Goal: Task Accomplishment & Management: Use online tool/utility

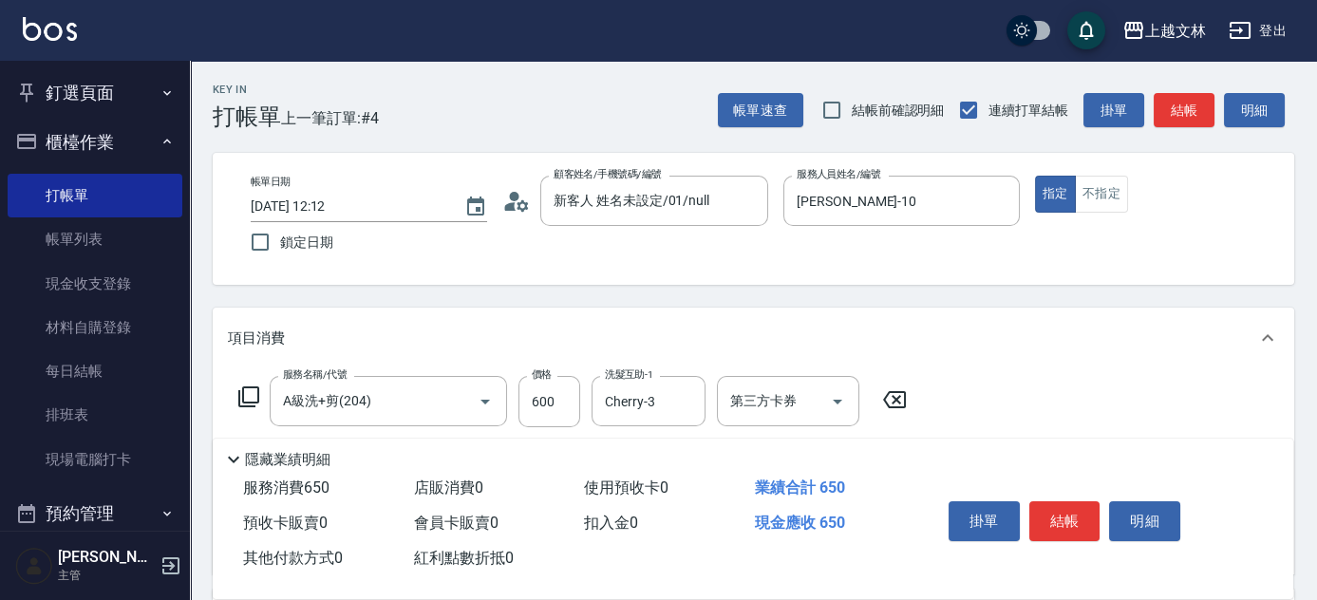
click at [1075, 509] on button "結帳" at bounding box center [1064, 521] width 71 height 40
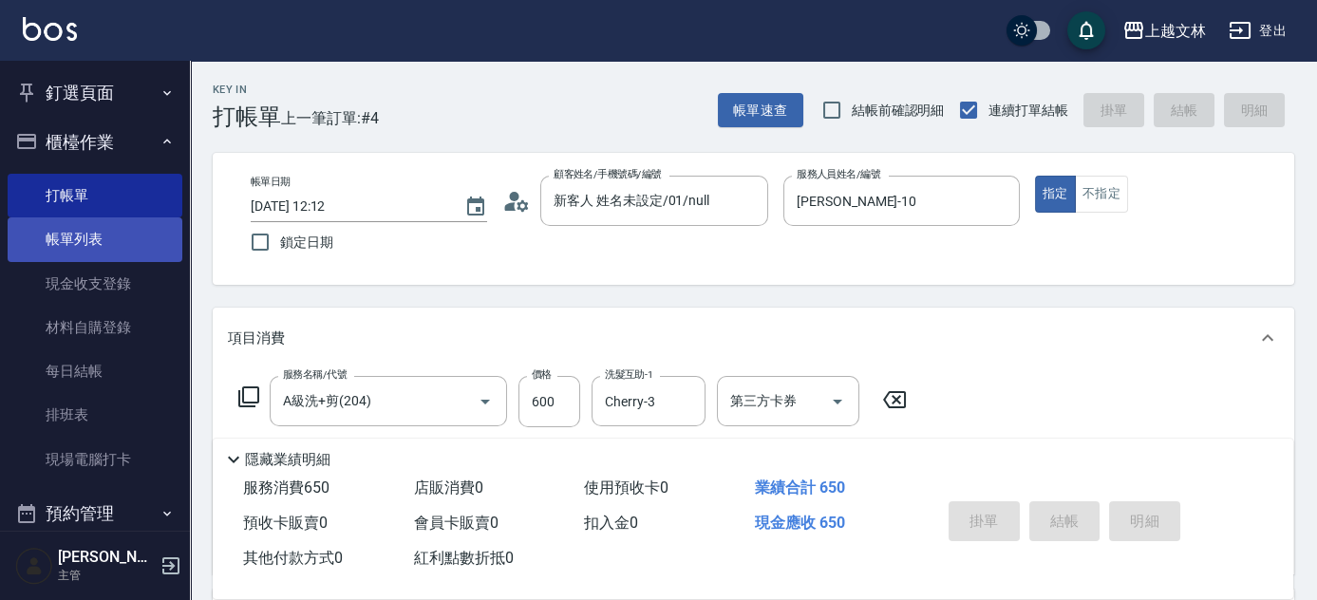
type input "[DATE] 13:26"
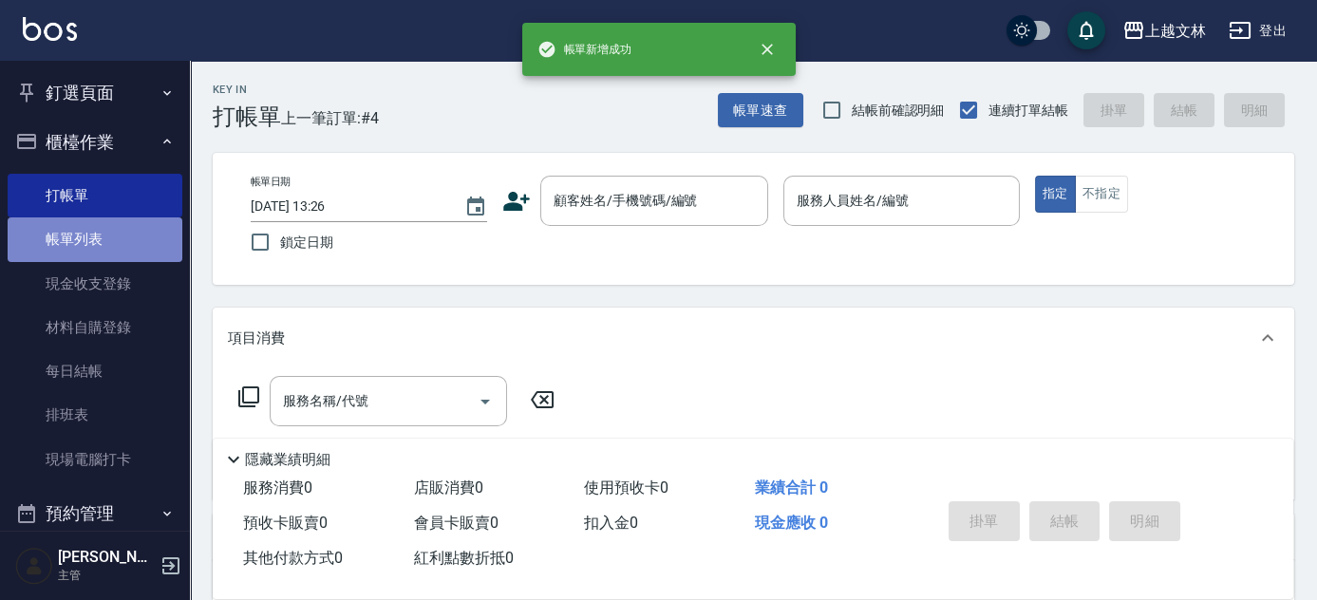
click at [114, 241] on link "帳單列表" at bounding box center [95, 239] width 175 height 44
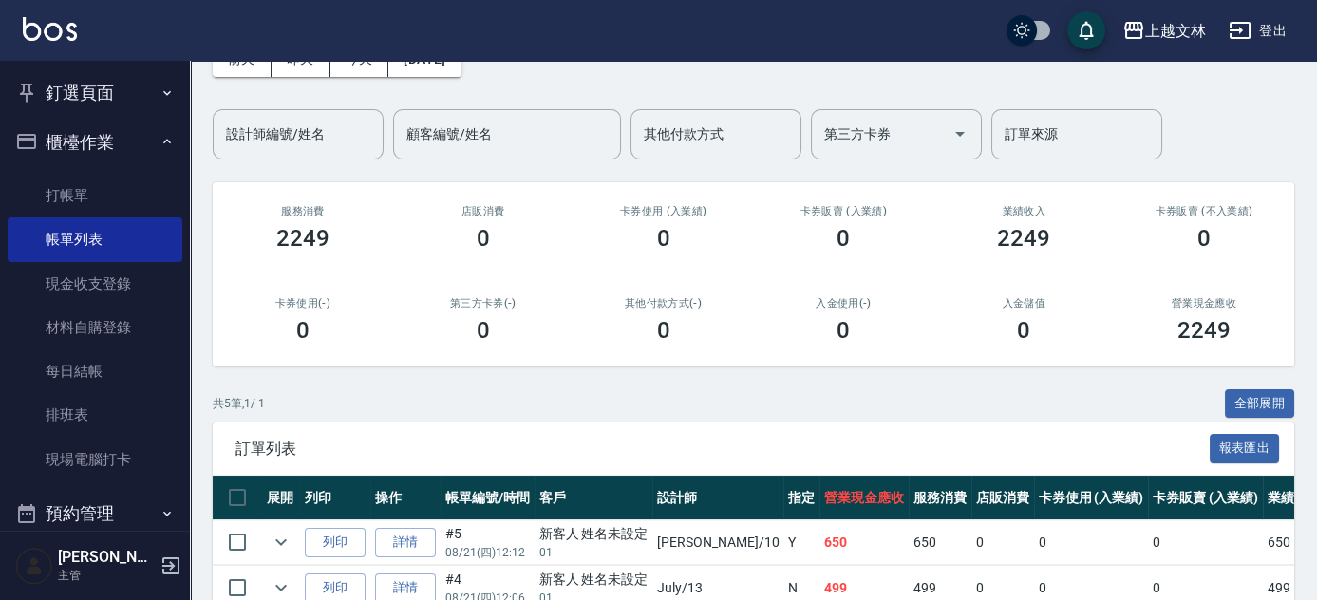
scroll to position [161, 0]
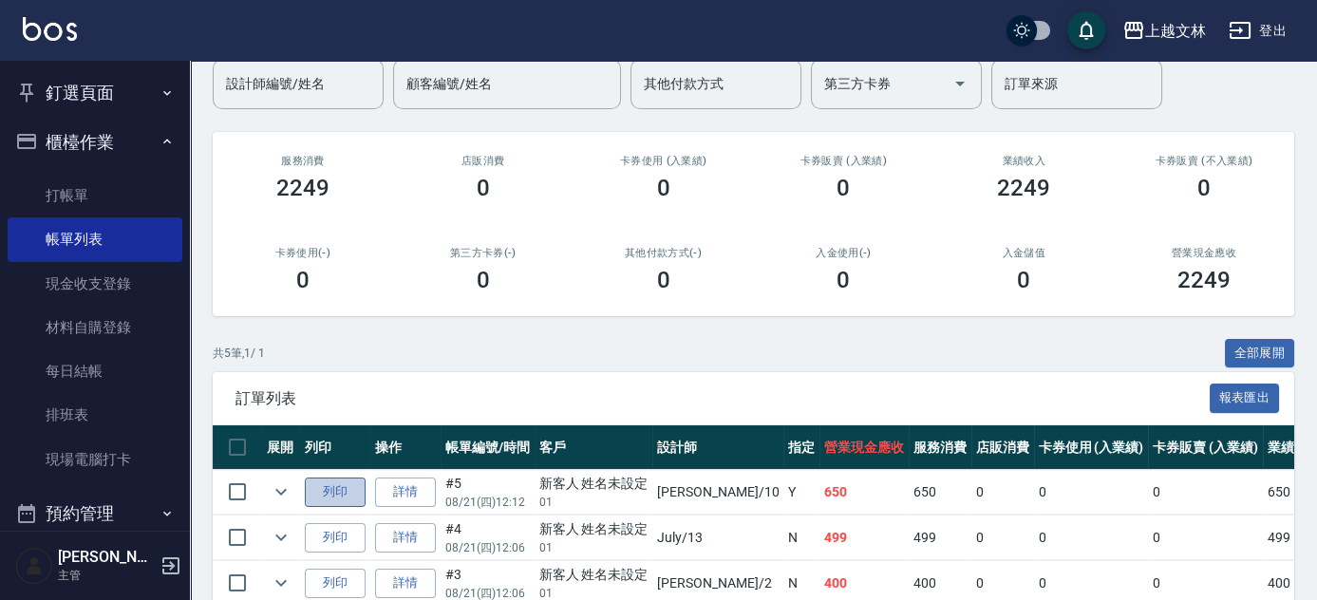
click at [336, 491] on button "列印" at bounding box center [335, 492] width 61 height 29
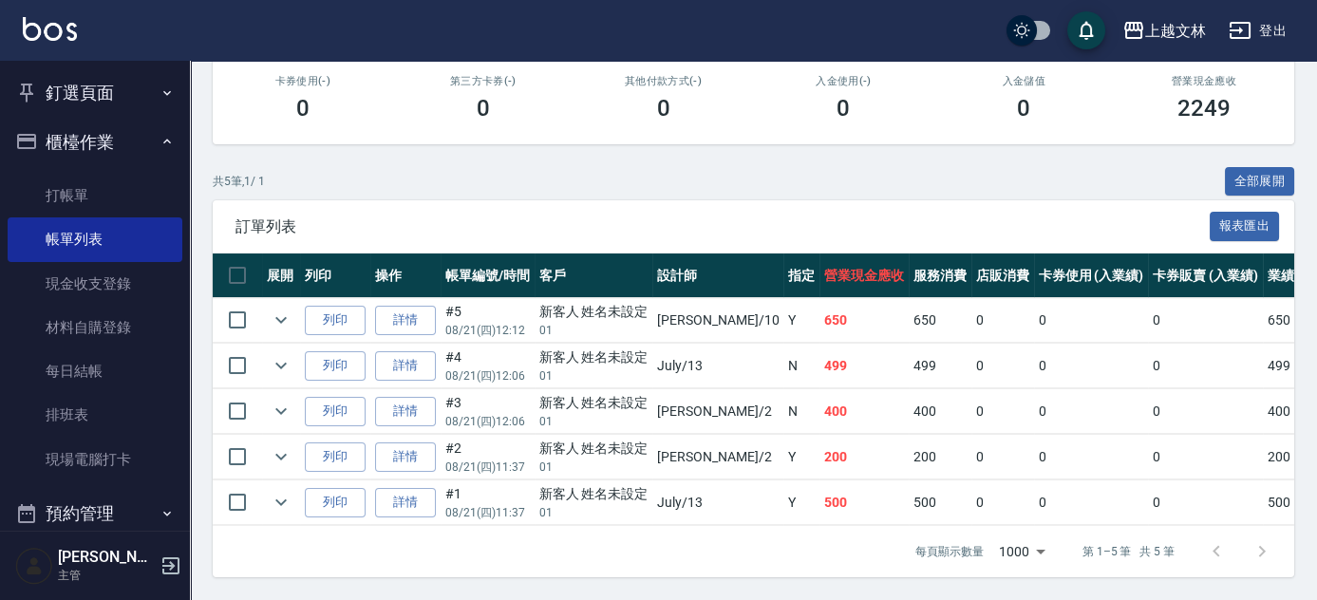
scroll to position [343, 0]
drag, startPoint x: 64, startPoint y: 198, endPoint x: 0, endPoint y: 153, distance: 78.3
click at [64, 198] on link "打帳單" at bounding box center [95, 196] width 175 height 44
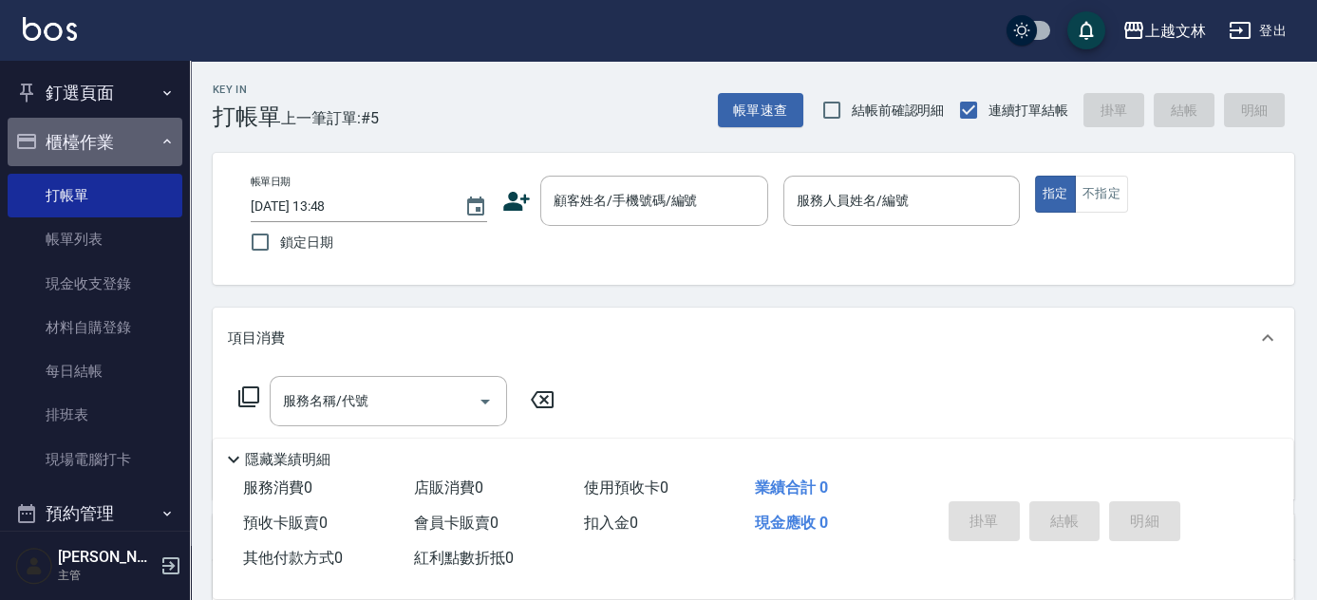
click at [163, 141] on icon "button" at bounding box center [167, 142] width 8 height 5
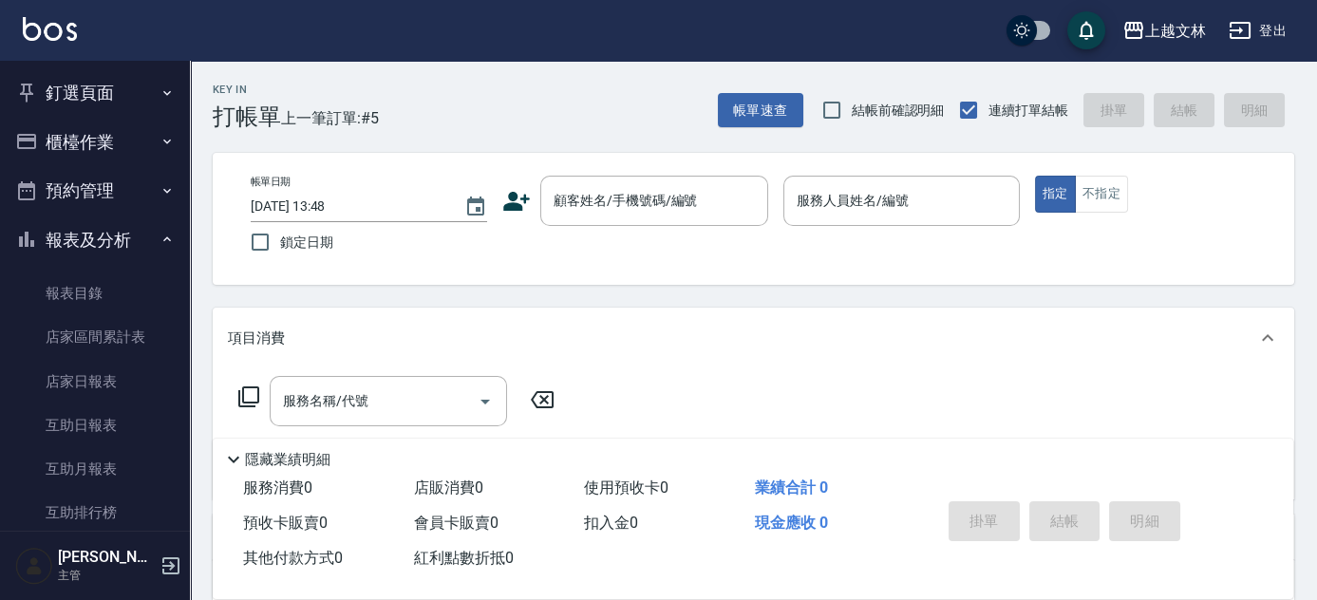
click at [165, 239] on button "報表及分析" at bounding box center [95, 240] width 175 height 49
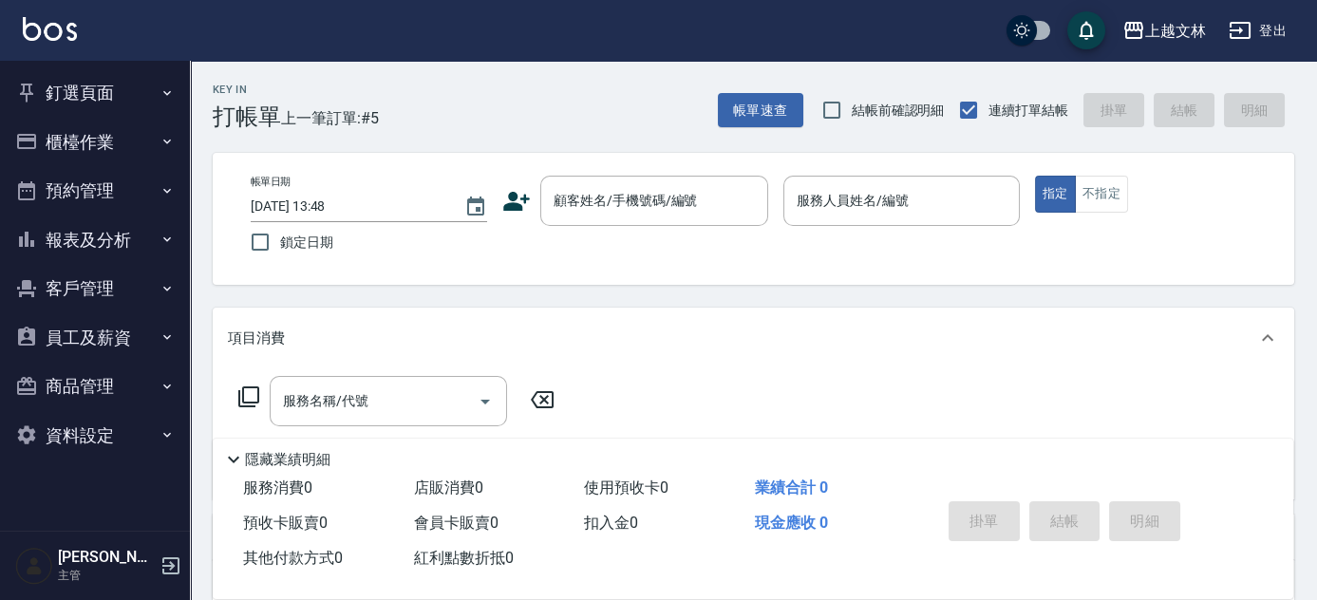
click at [173, 291] on icon "button" at bounding box center [167, 288] width 15 height 15
click at [173, 291] on nav "釘選頁面 店家日報表 設計師排行榜 每日結帳 櫃檯作業 打帳單 帳單列表 現金收支登錄 材料自購登錄 每日結帳 排班表 現場電腦打卡 預約管理 預約管理 單日…" at bounding box center [95, 296] width 190 height 470
click at [160, 270] on button "客戶管理" at bounding box center [95, 288] width 175 height 49
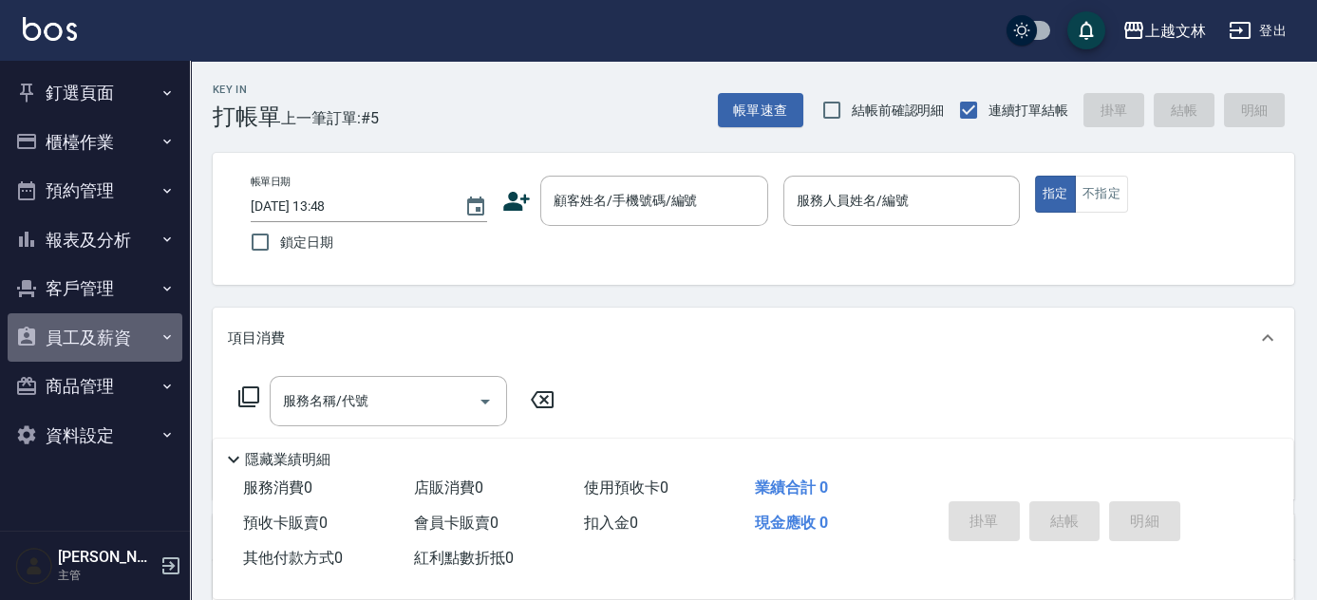
click at [152, 318] on button "員工及薪資" at bounding box center [95, 337] width 175 height 49
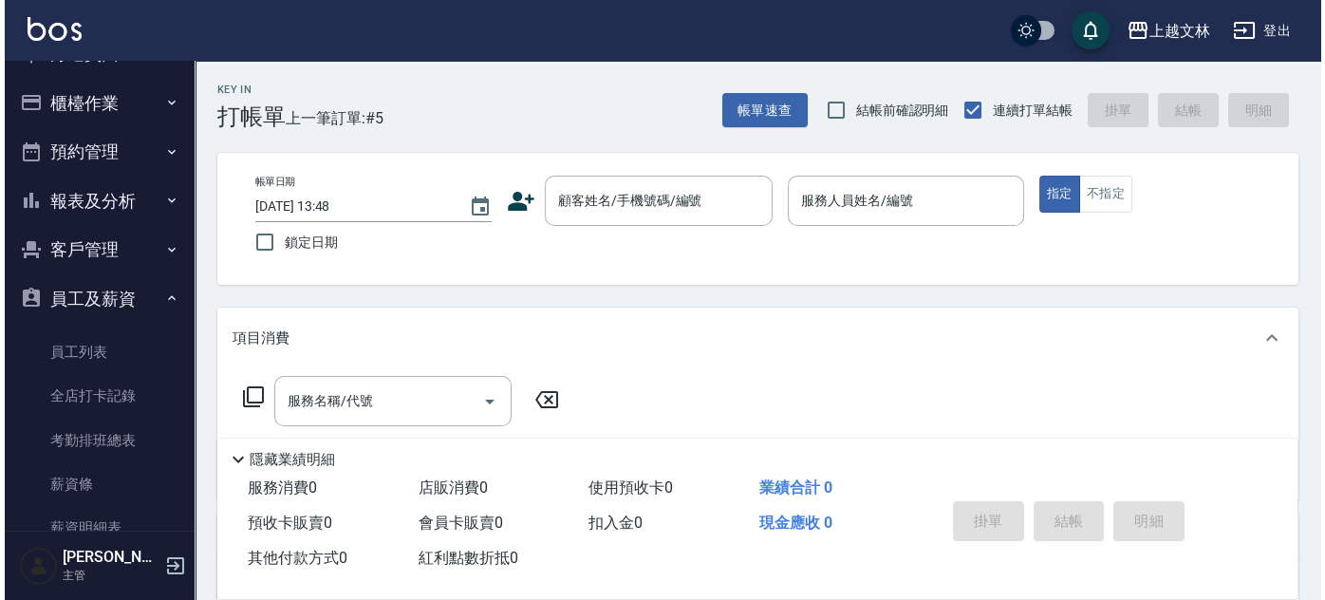
scroll to position [43, 0]
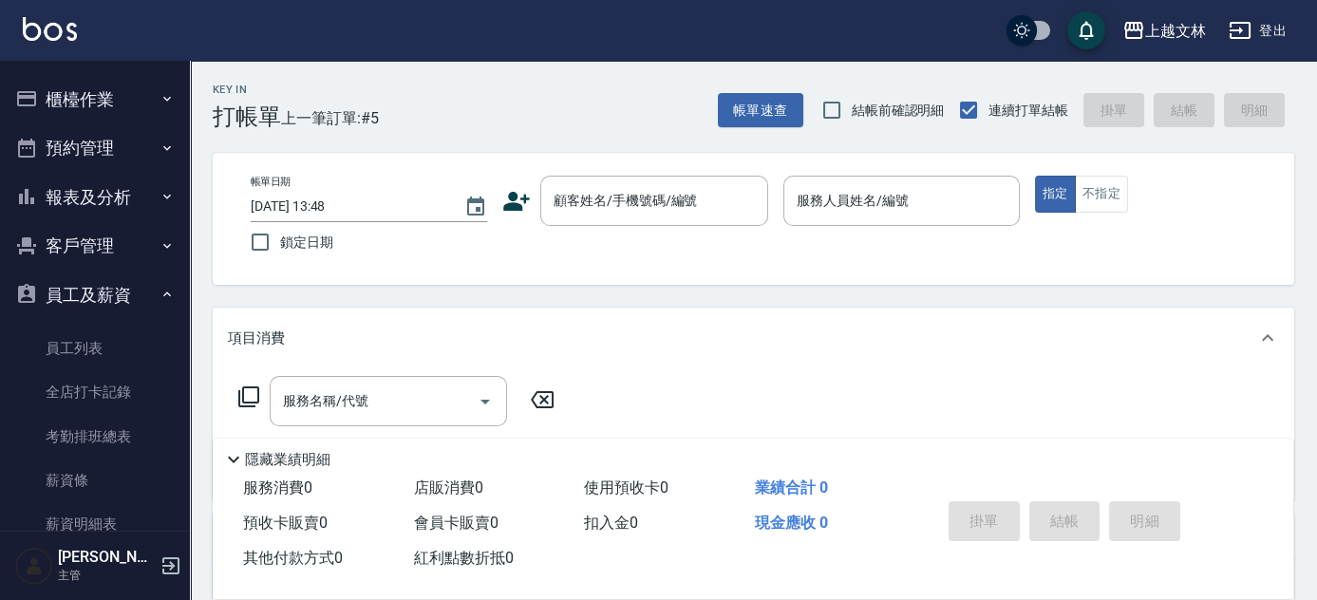
click at [190, 415] on div "Key In 打帳單 上一筆訂單:#5 帳單速查 結帳前確認明細 連續打單結帳 掛單 結帳 明細 帳單日期 [DATE] 13:48 鎖定日期 顧客姓名/手機…" at bounding box center [753, 492] width 1127 height 862
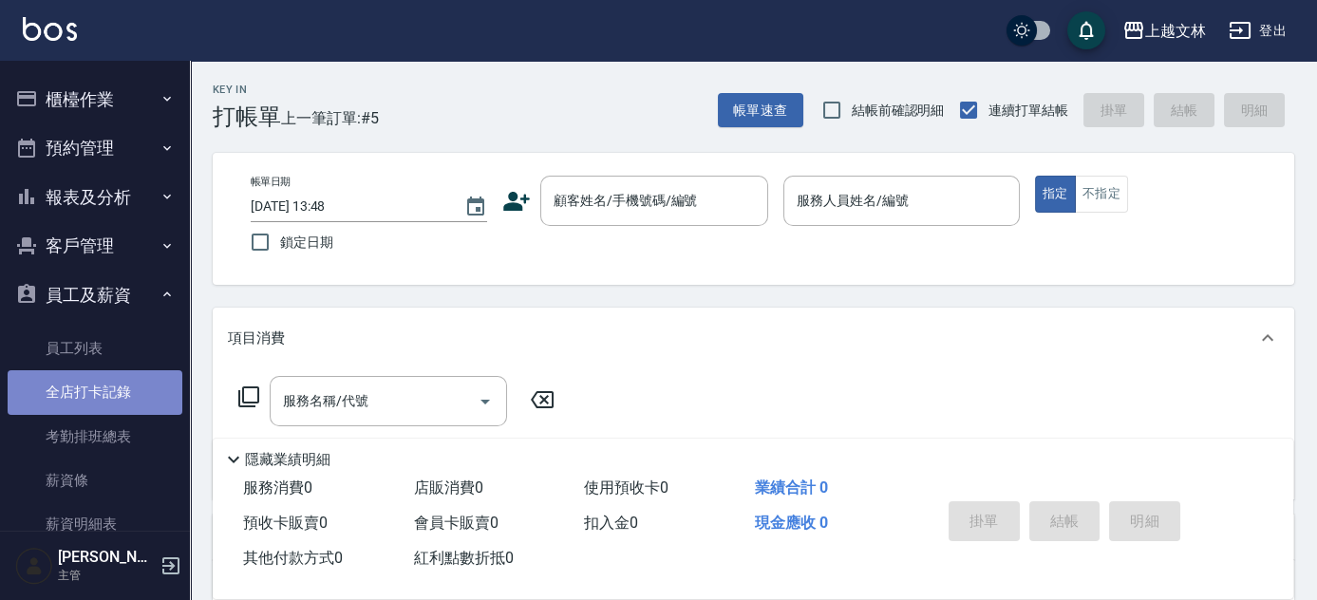
click at [139, 397] on link "全店打卡記錄" at bounding box center [95, 392] width 175 height 44
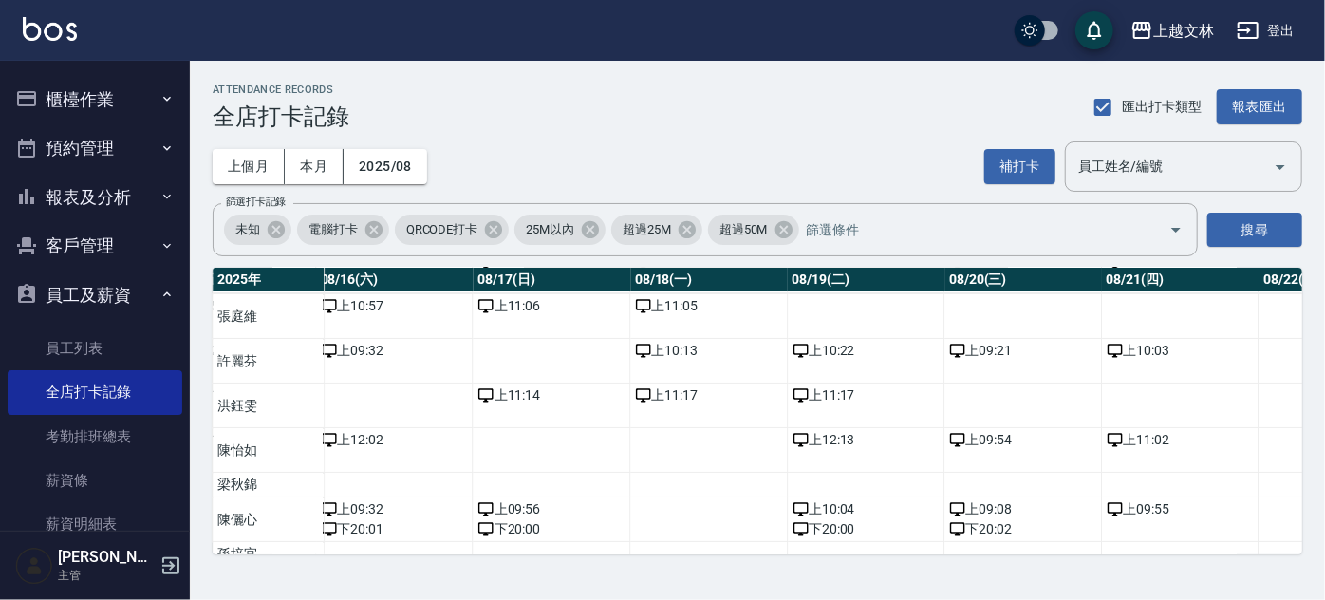
scroll to position [141, 2608]
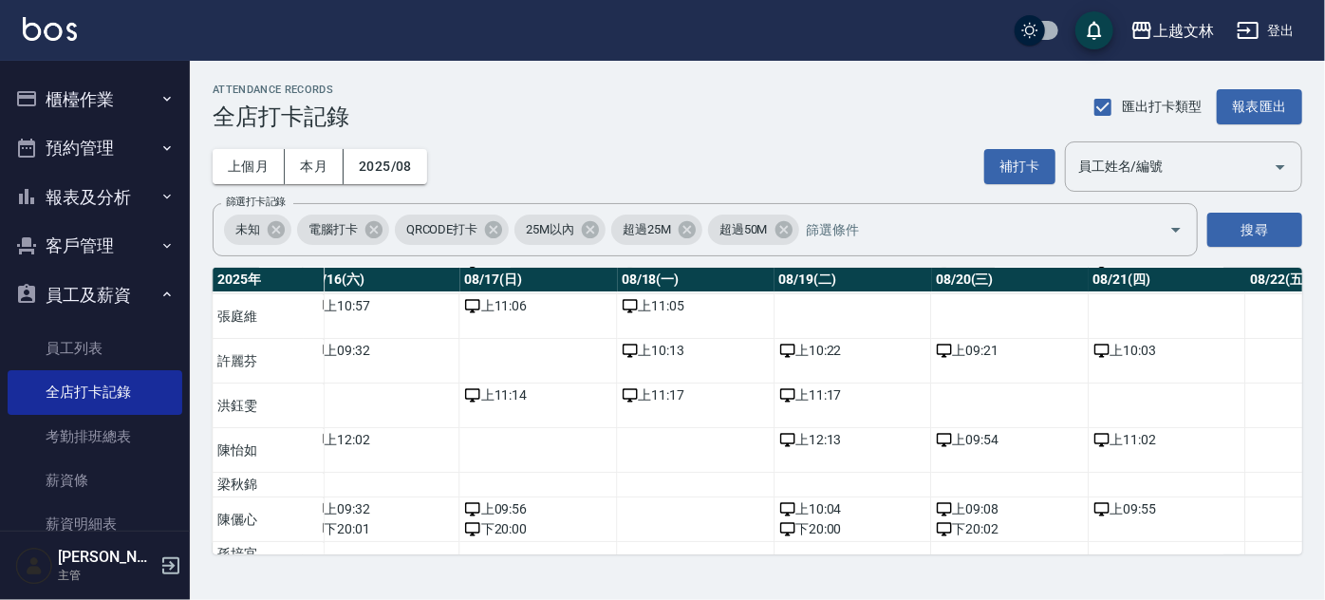
click at [129, 319] on ul "員工列表 全店打卡記錄 考勤排班總表 薪資條 薪資明細表" at bounding box center [95, 436] width 175 height 235
click at [126, 300] on button "員工及薪資" at bounding box center [95, 295] width 175 height 49
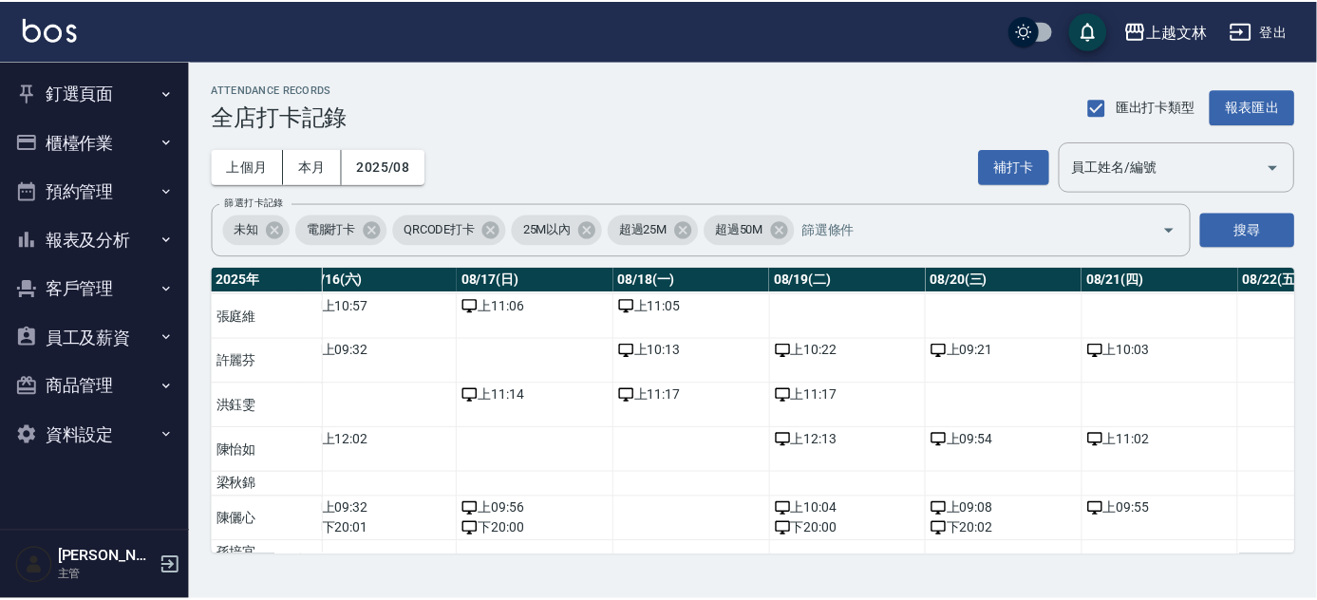
scroll to position [0, 0]
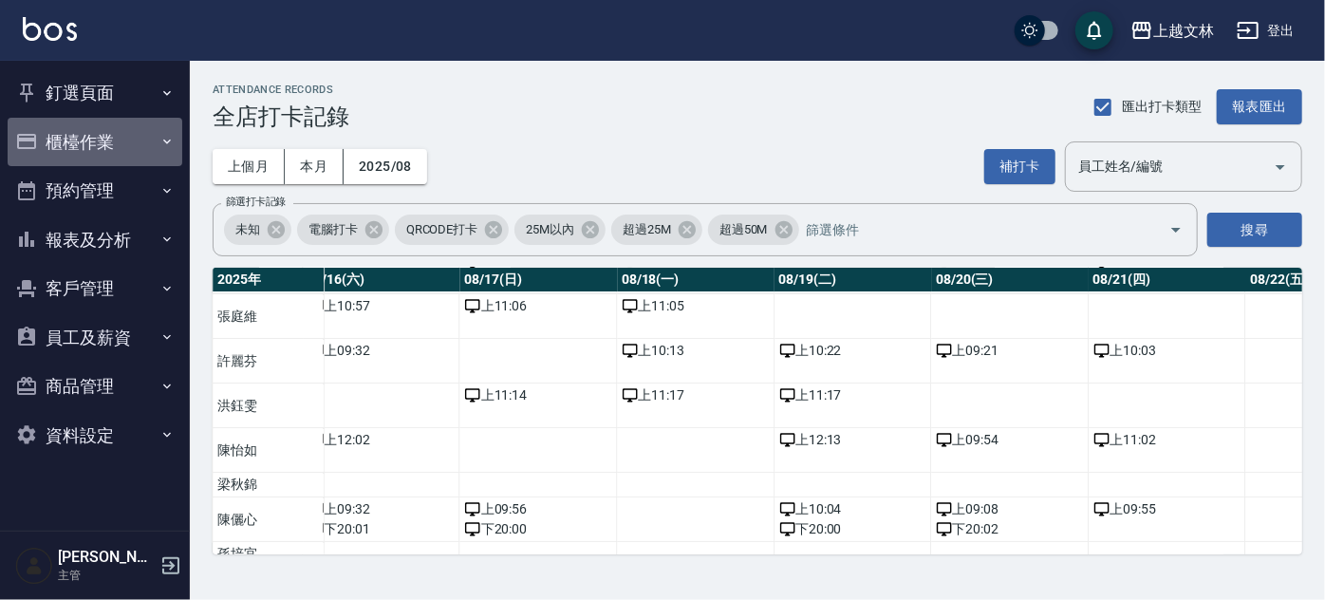
click at [70, 151] on button "櫃檯作業" at bounding box center [95, 142] width 175 height 49
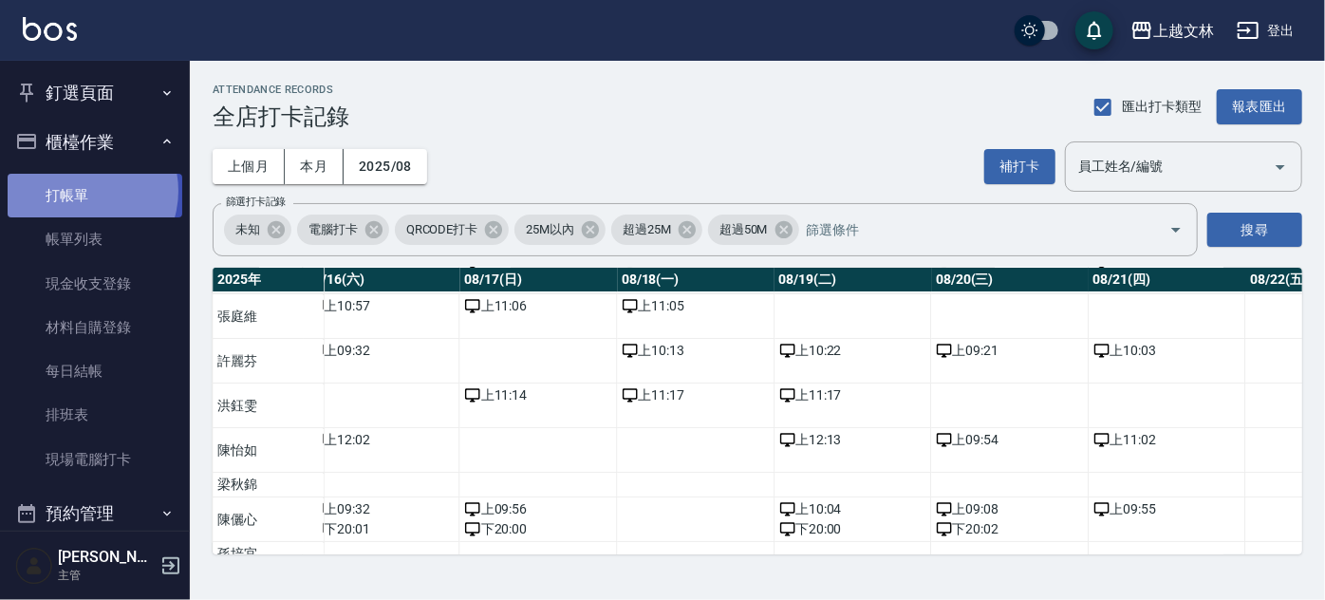
click at [81, 191] on link "打帳單" at bounding box center [95, 196] width 175 height 44
